Goal: Information Seeking & Learning: Learn about a topic

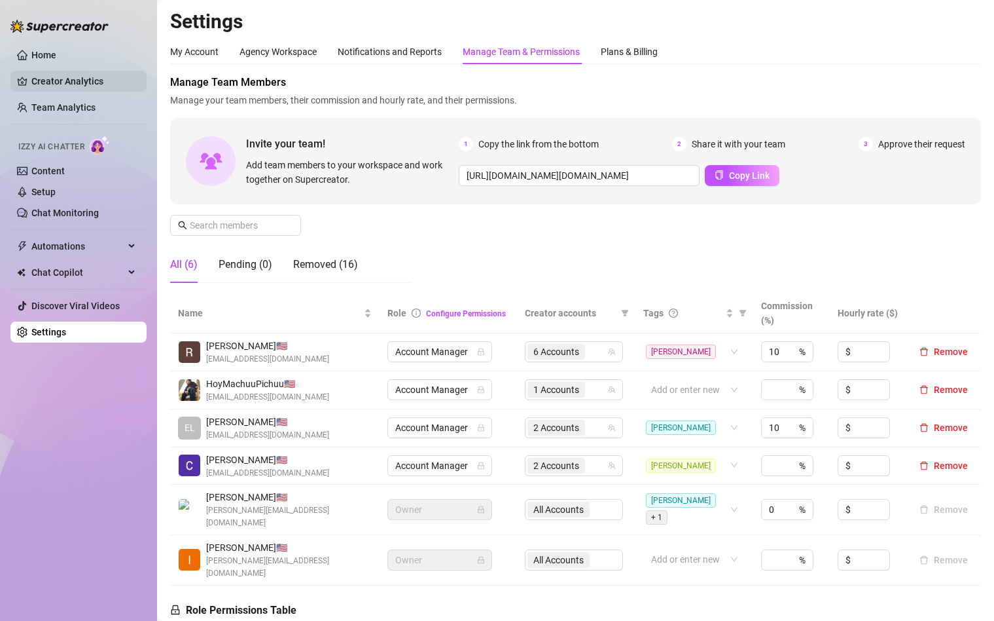
click at [55, 87] on link "Creator Analytics" at bounding box center [83, 81] width 105 height 21
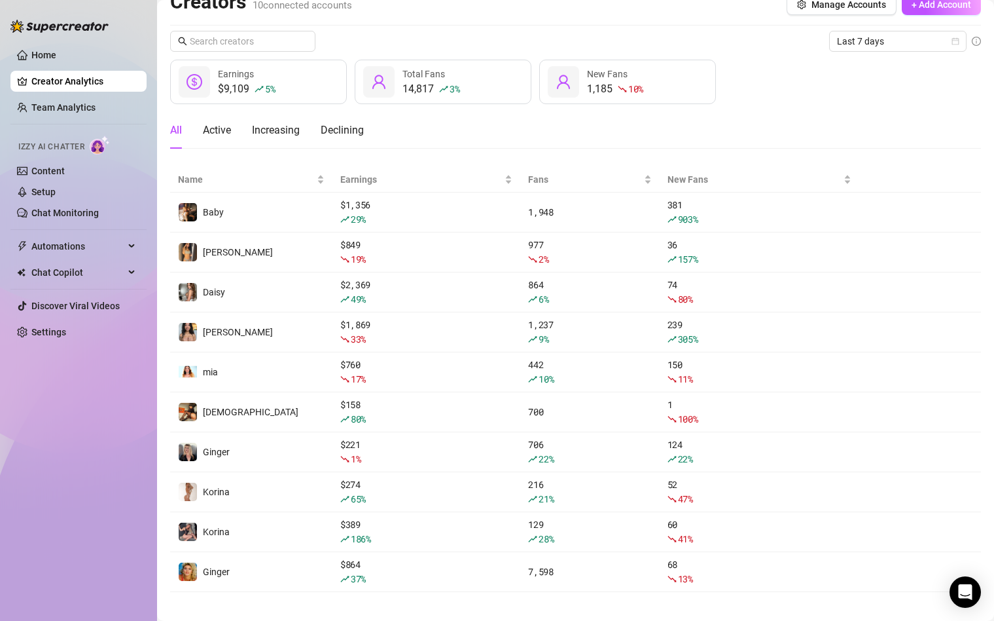
scroll to position [30, 0]
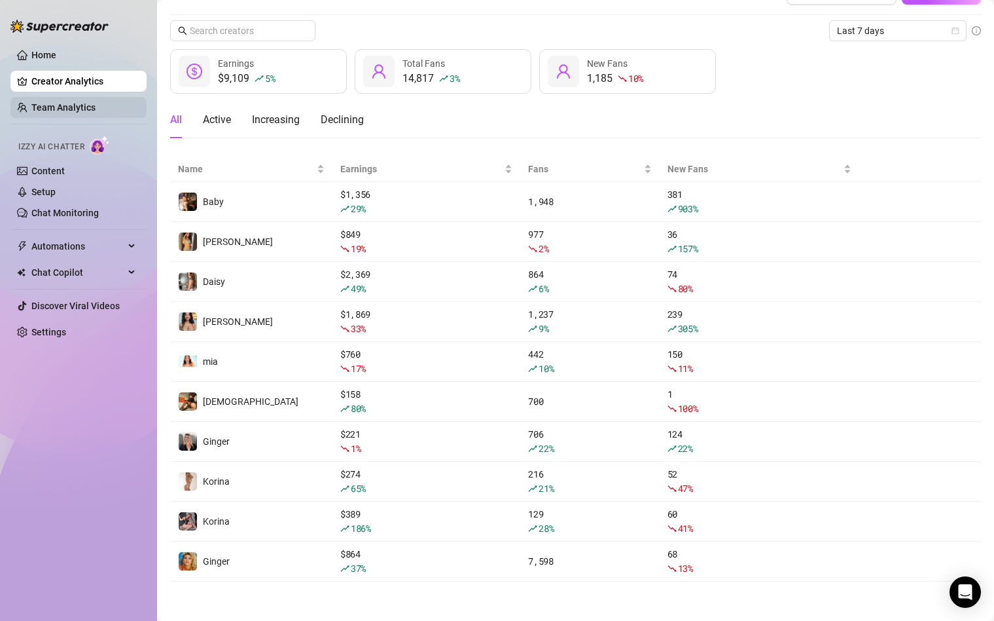
click at [63, 110] on link "Team Analytics" at bounding box center [63, 107] width 64 height 10
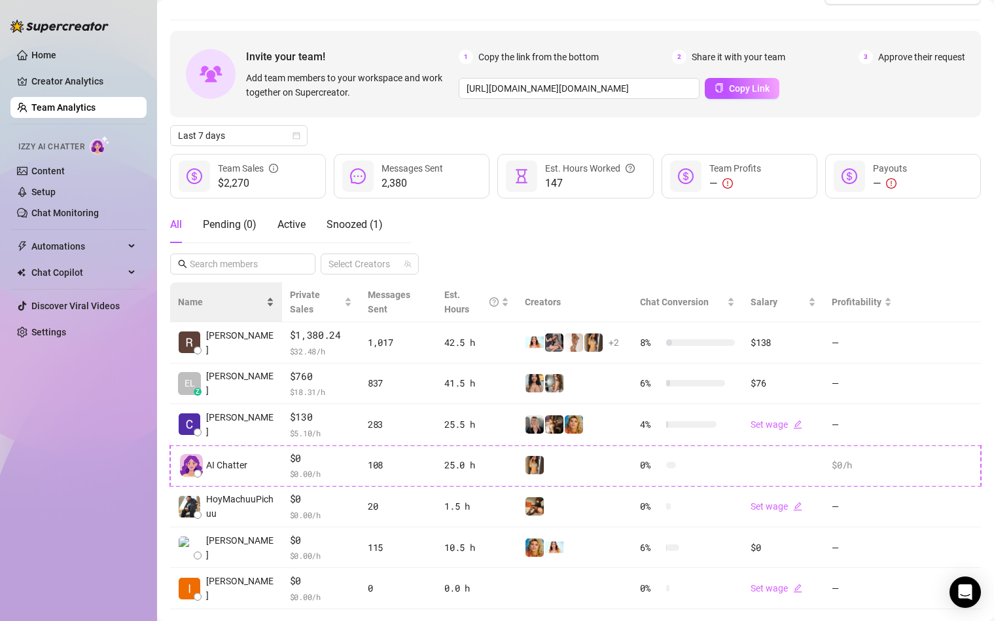
scroll to position [58, 0]
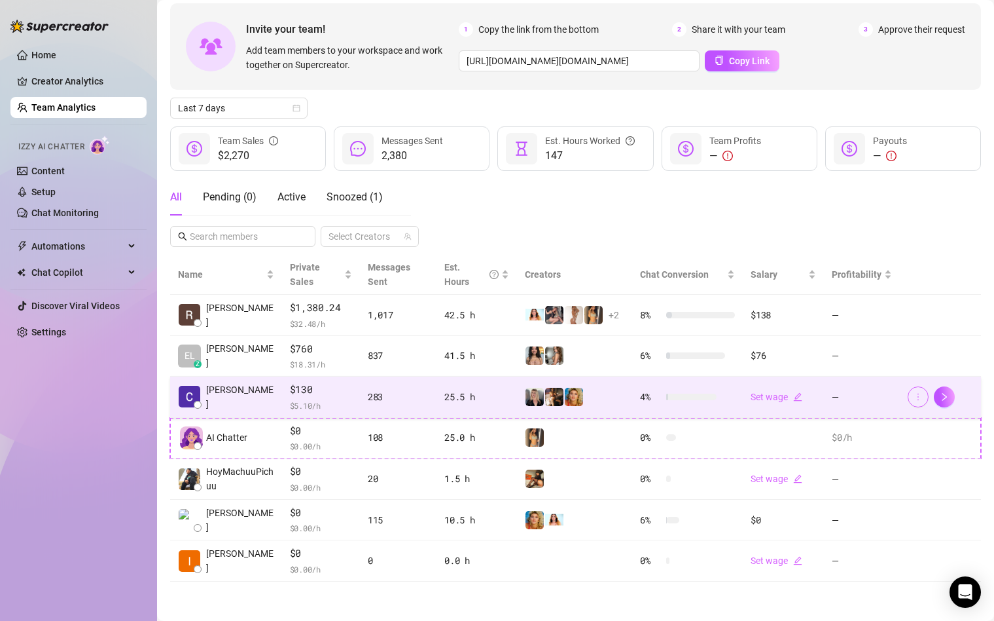
click at [914, 395] on icon "more" at bounding box center [918, 396] width 9 height 9
click at [831, 395] on td "—" at bounding box center [862, 396] width 76 height 41
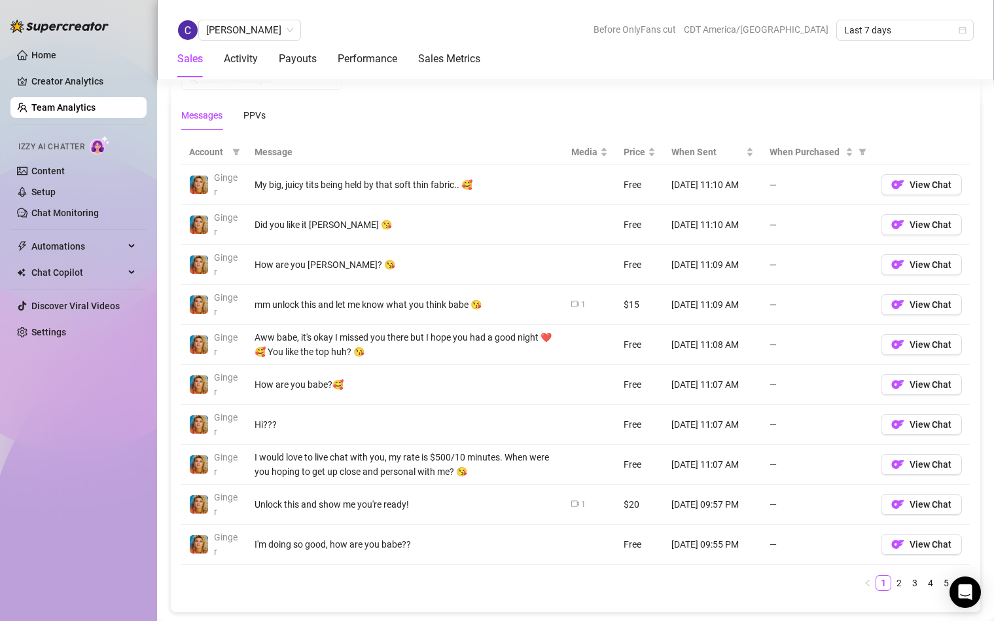
scroll to position [892, 0]
